Goal: Transaction & Acquisition: Purchase product/service

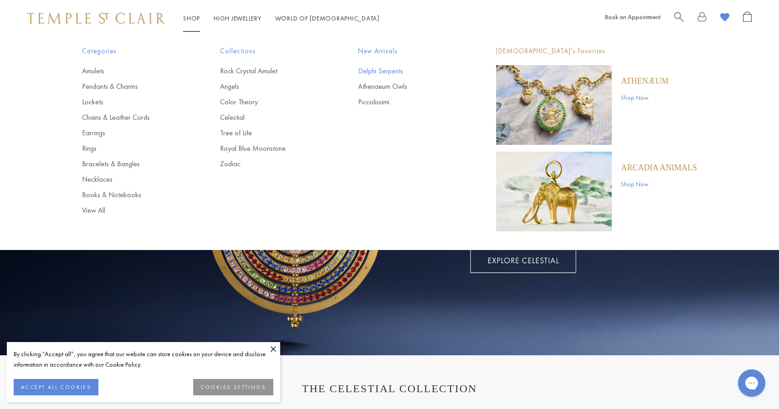
click at [367, 71] on link "Delphi Serpents" at bounding box center [409, 71] width 102 height 10
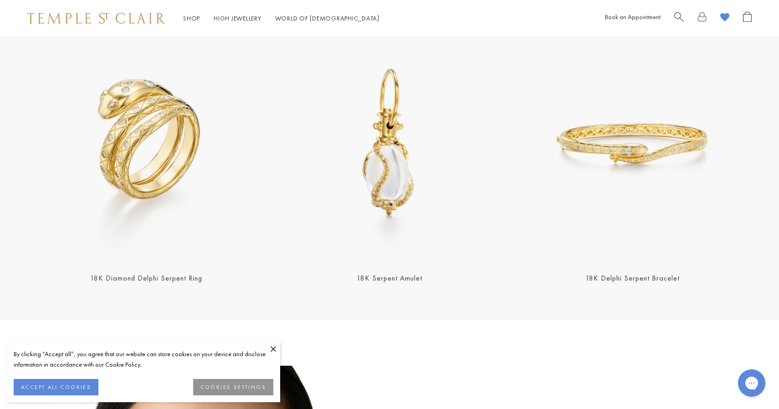
scroll to position [368, 0]
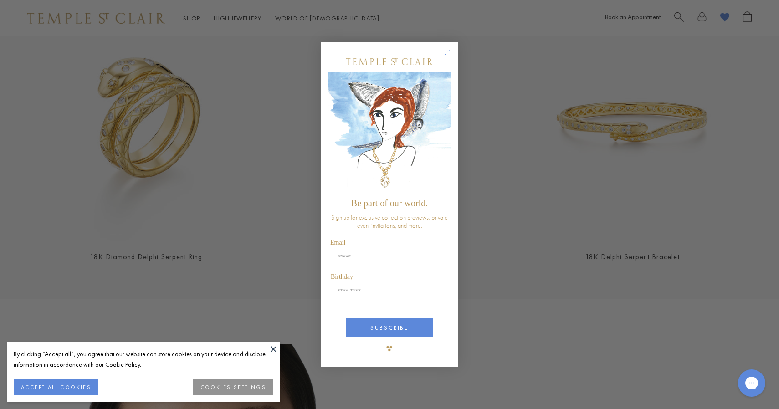
click at [442, 55] on icon "Close dialog" at bounding box center [446, 52] width 11 height 11
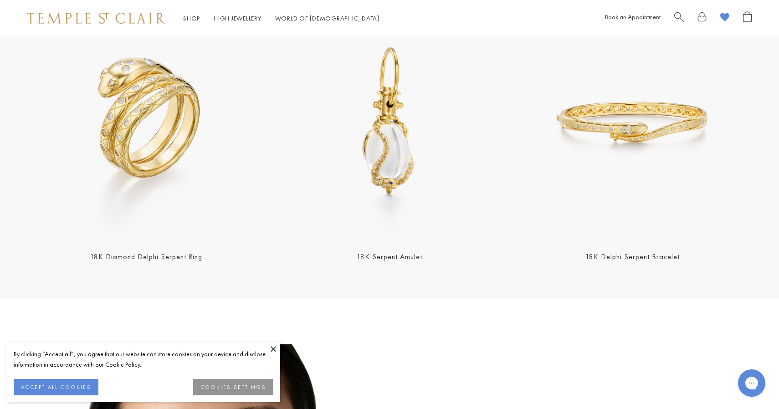
click at [601, 148] on img at bounding box center [633, 122] width 238 height 238
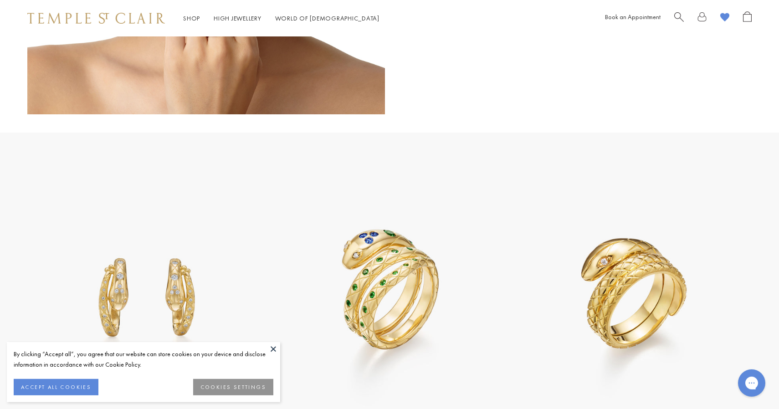
scroll to position [983, 0]
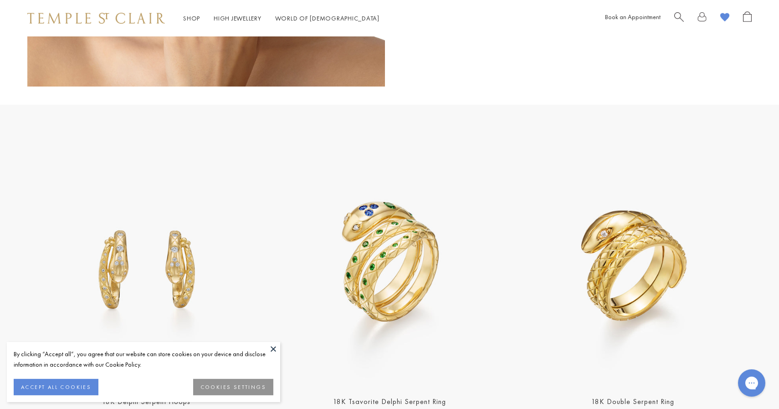
click at [272, 349] on button at bounding box center [273, 349] width 14 height 14
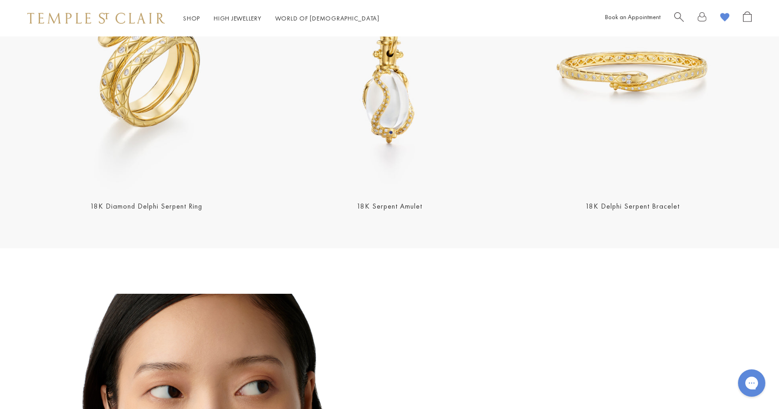
scroll to position [432, 0]
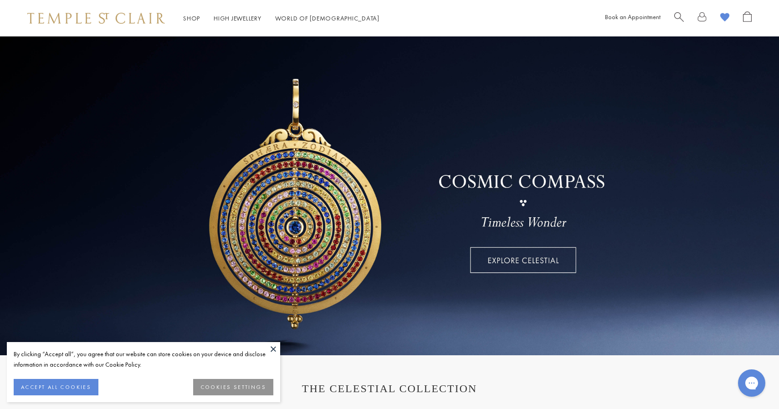
click at [676, 15] on span "Search" at bounding box center [679, 16] width 10 height 10
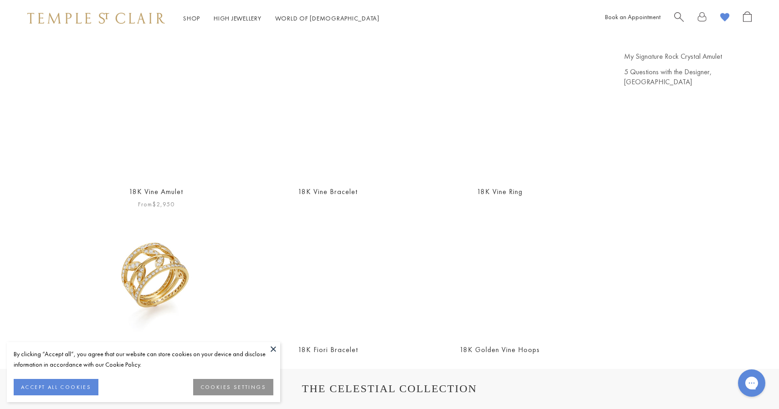
scroll to position [86, 0]
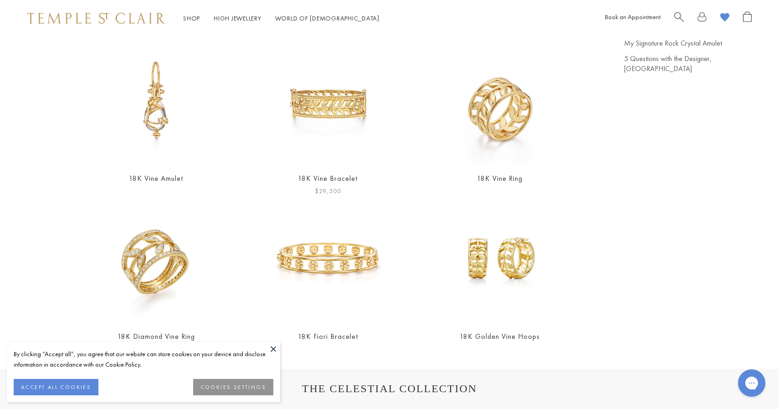
type input "****"
click at [381, 118] on img at bounding box center [328, 101] width 126 height 126
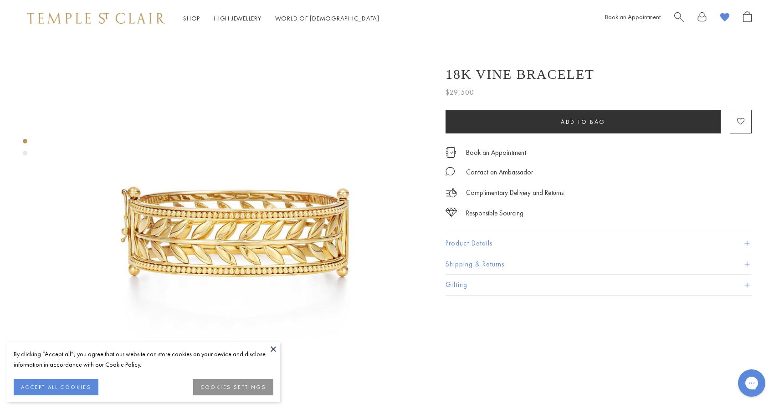
click at [675, 16] on span "Search" at bounding box center [679, 16] width 10 height 10
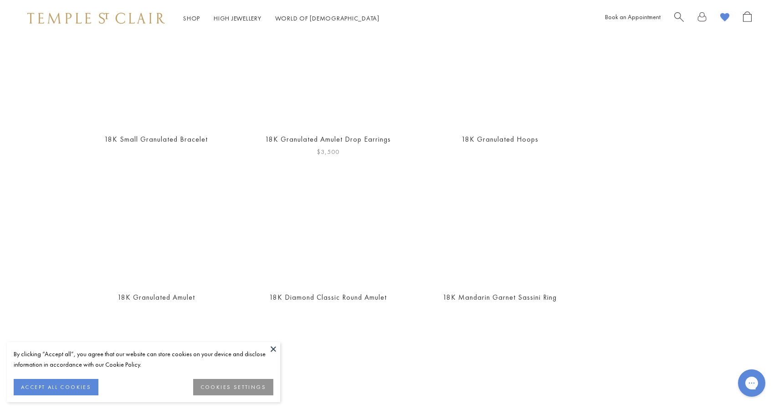
scroll to position [127, 0]
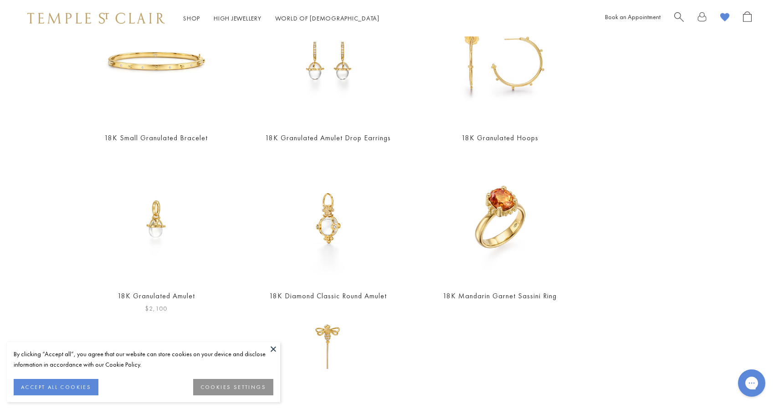
type input "*********"
click at [187, 208] on img at bounding box center [156, 219] width 126 height 126
